Goal: Check status: Check status

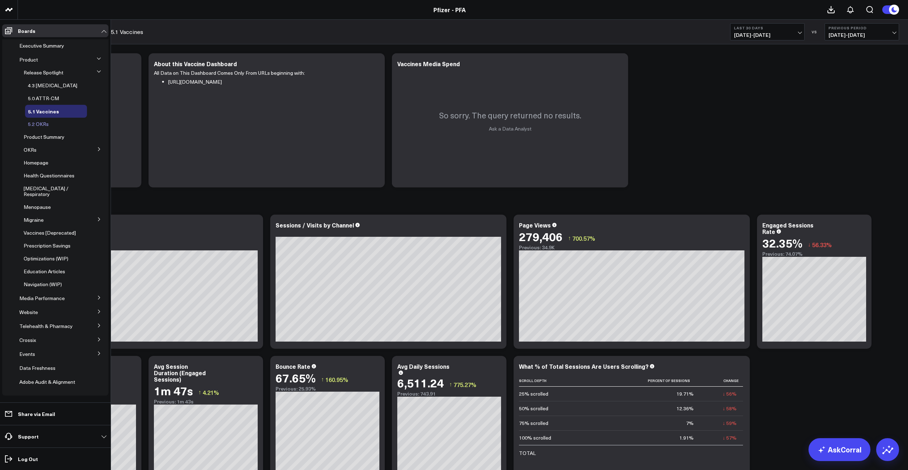
click at [47, 122] on span "5.2 OKRs" at bounding box center [38, 124] width 21 height 7
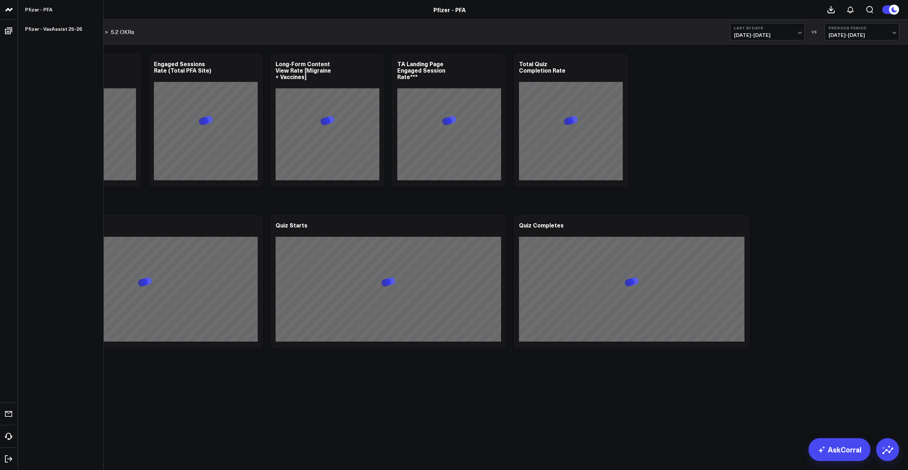
click at [8, 8] on icon at bounding box center [9, 9] width 9 height 9
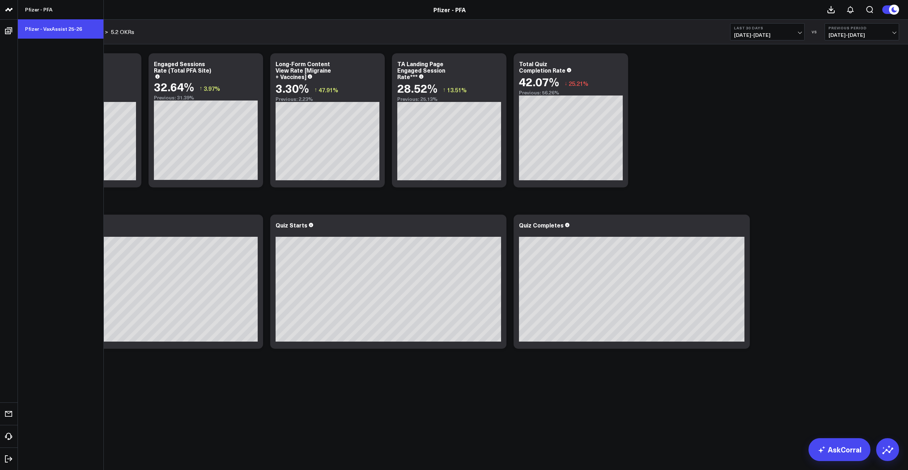
click at [45, 27] on link "Pfizer - VaxAssist 25-26" at bounding box center [61, 28] width 86 height 19
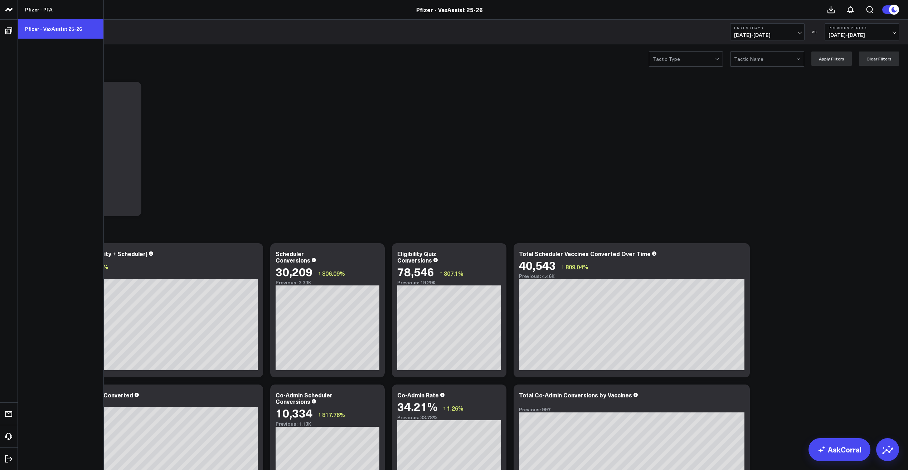
click at [50, 28] on link "Pfizer - VaxAssist 25-26" at bounding box center [61, 28] width 86 height 19
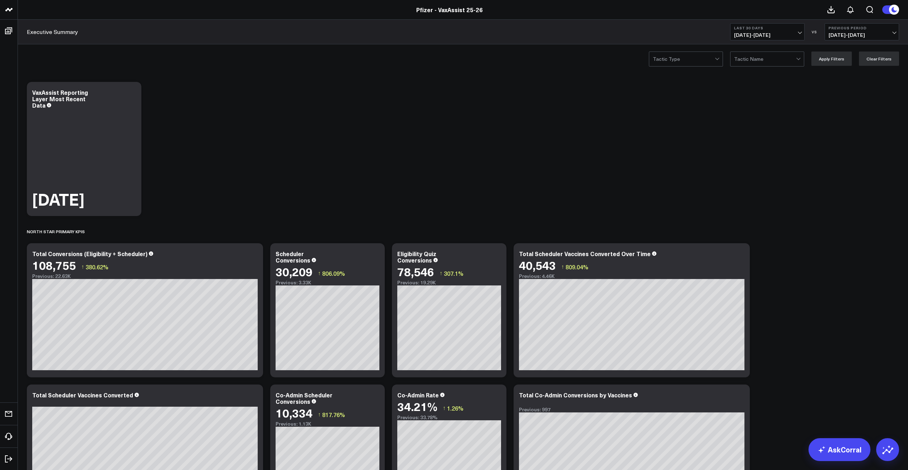
click at [783, 32] on button "Last 30 Days 08/30/25 - 09/28/25" at bounding box center [767, 31] width 74 height 17
click at [752, 47] on link "Yesterday" at bounding box center [768, 47] width 74 height 14
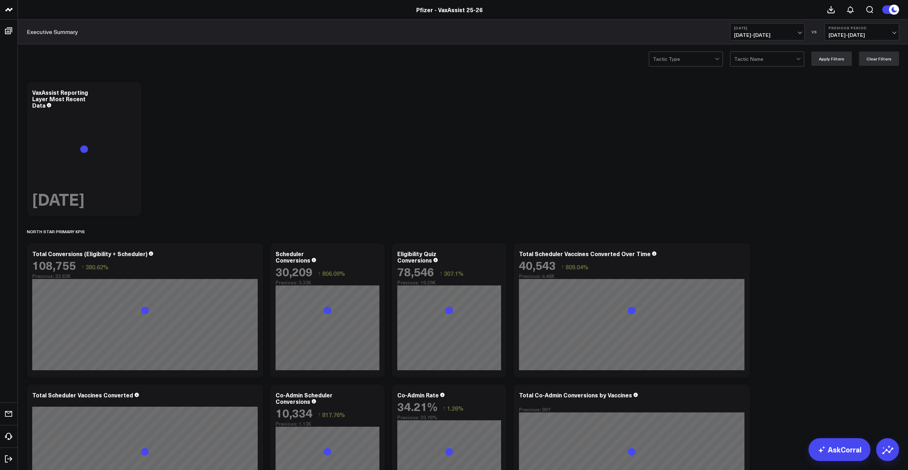
click at [776, 34] on span "09/28/25 - 09/28/25" at bounding box center [767, 35] width 67 height 6
